Goal: Find specific page/section: Find specific page/section

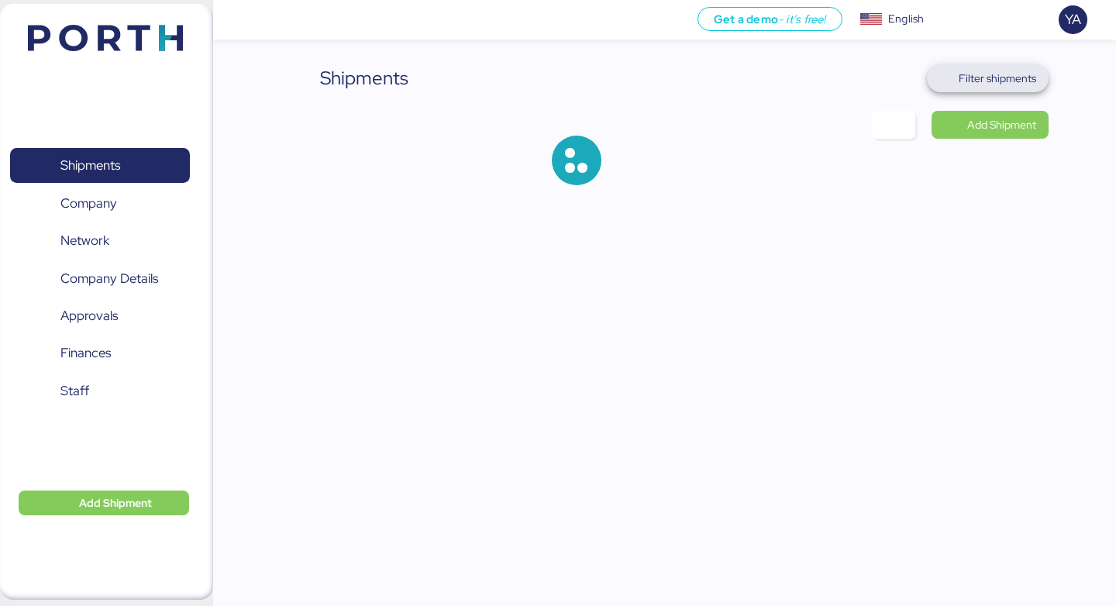
click at [1016, 83] on span "Filter shipments" at bounding box center [996, 78] width 77 height 19
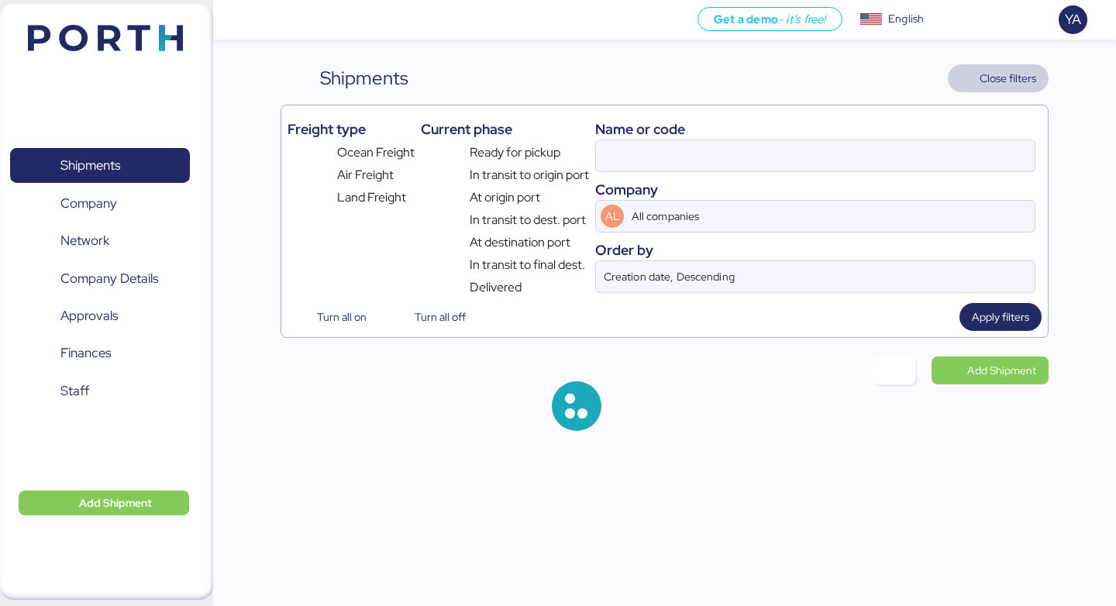
click at [844, 139] on div "Name or code" at bounding box center [815, 129] width 440 height 21
click at [844, 162] on input at bounding box center [815, 155] width 438 height 31
paste input "O0052137"
type input "O0052137"
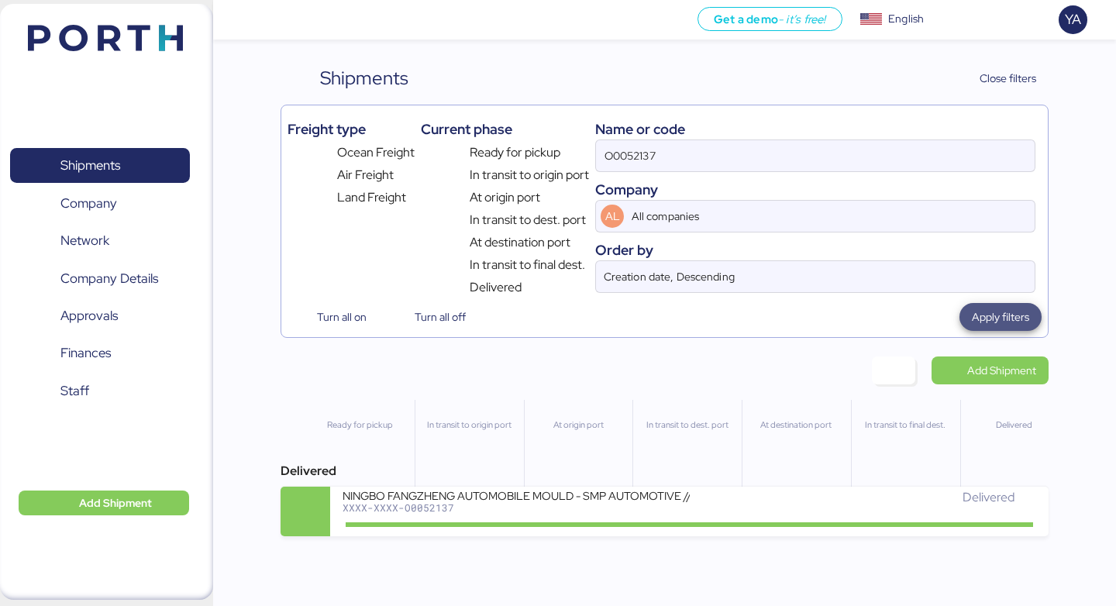
click at [1006, 322] on span "Apply filters" at bounding box center [999, 317] width 57 height 19
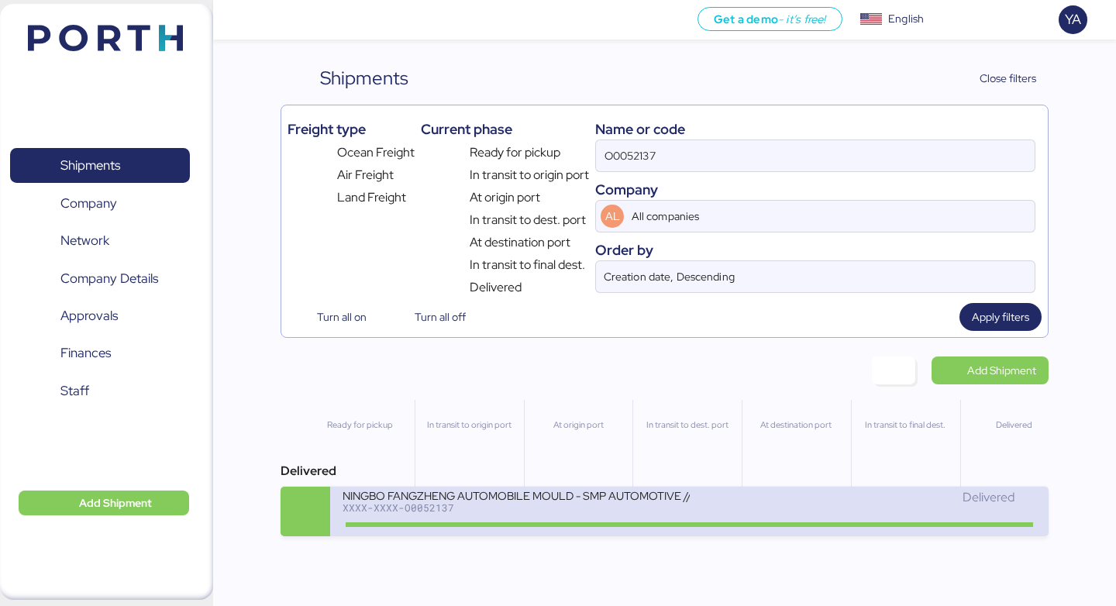
click at [756, 500] on div "Delivered" at bounding box center [862, 497] width 346 height 19
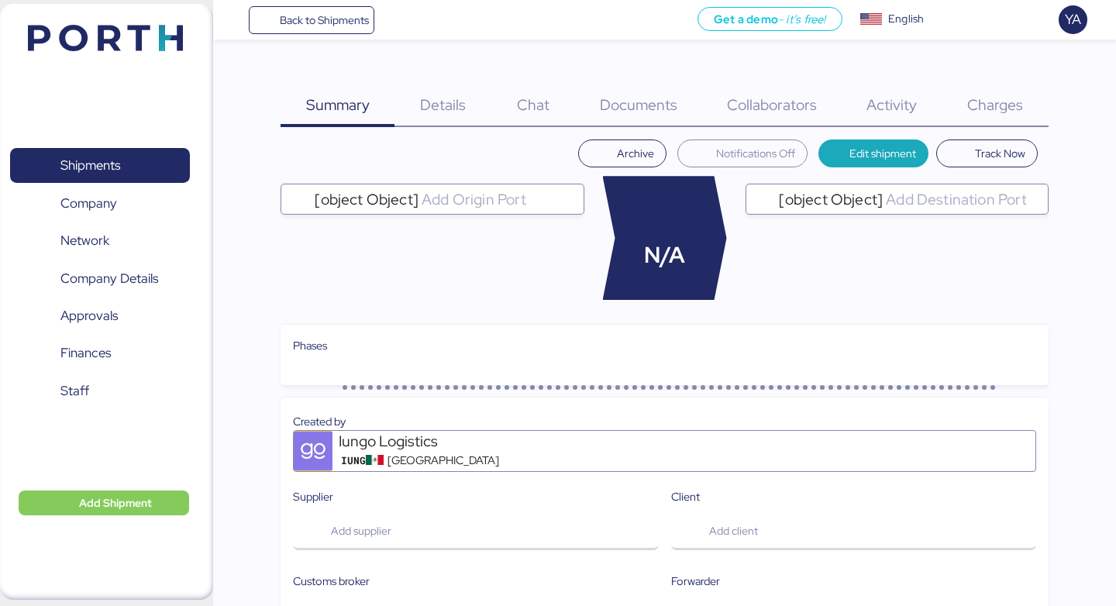
click at [1010, 95] on span "Charges" at bounding box center [995, 105] width 56 height 20
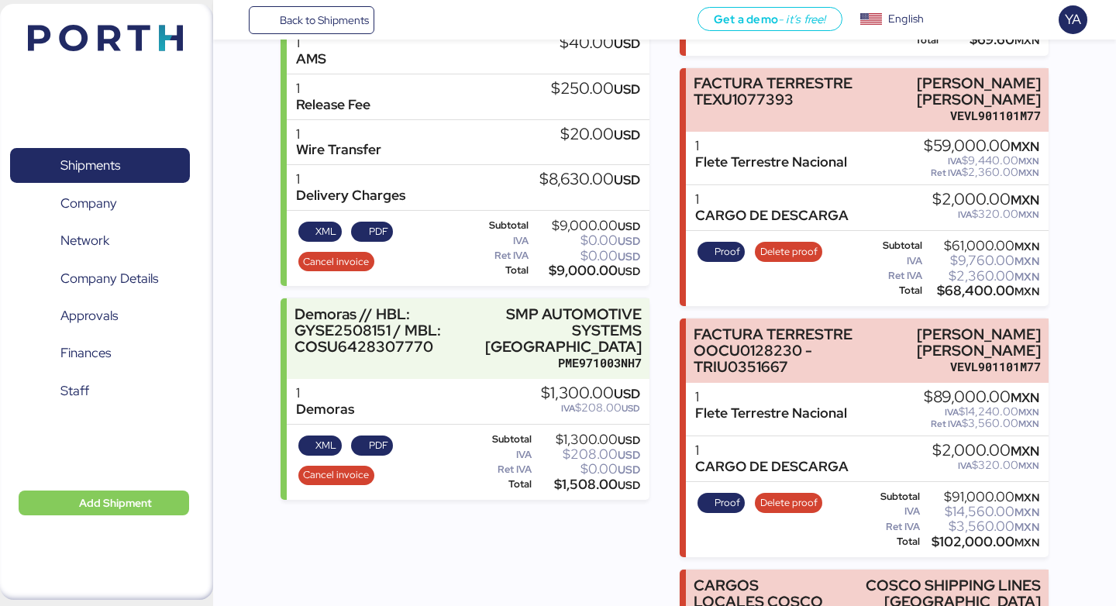
scroll to position [414, 0]
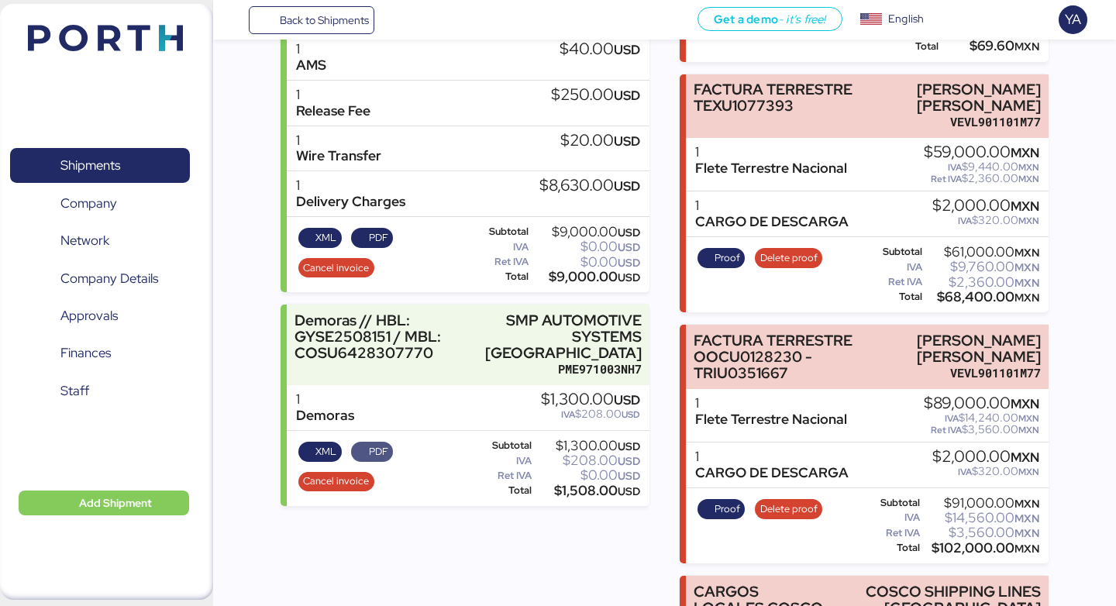
click at [359, 443] on span "PDF" at bounding box center [372, 451] width 32 height 17
click at [311, 443] on span "XML" at bounding box center [319, 451] width 33 height 17
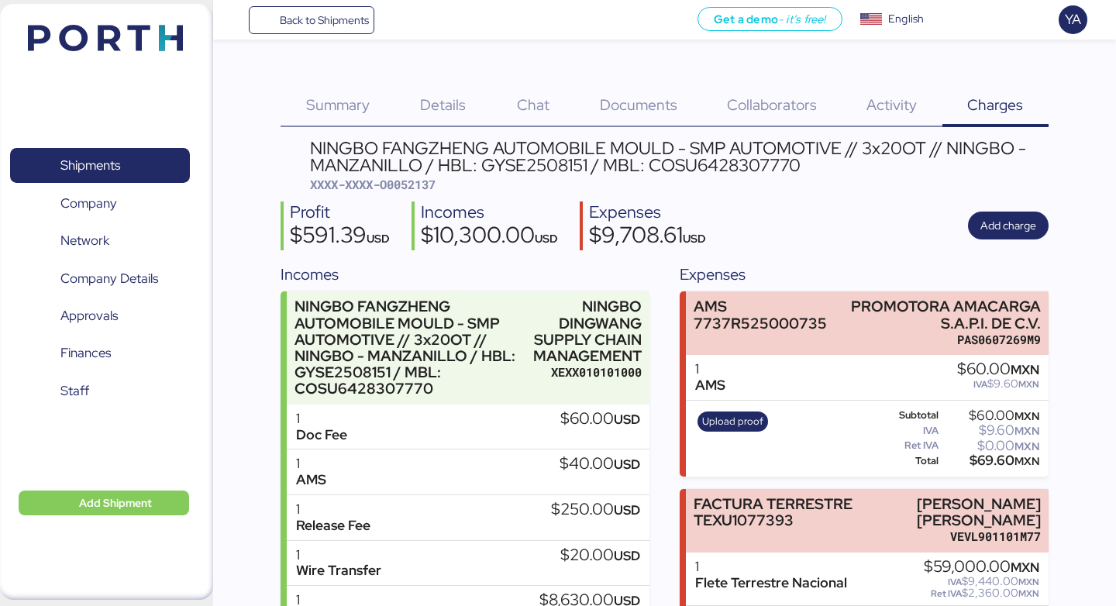
scroll to position [360, 0]
